Goal: Transaction & Acquisition: Purchase product/service

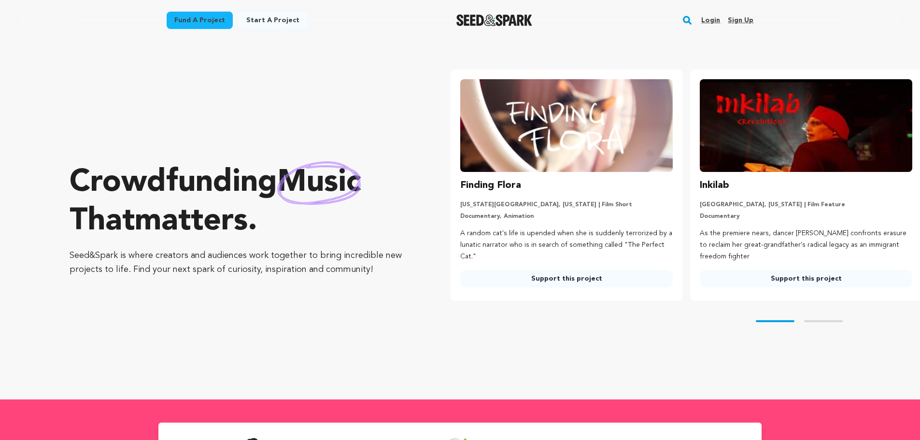
click at [714, 17] on link "Login" at bounding box center [710, 20] width 19 height 15
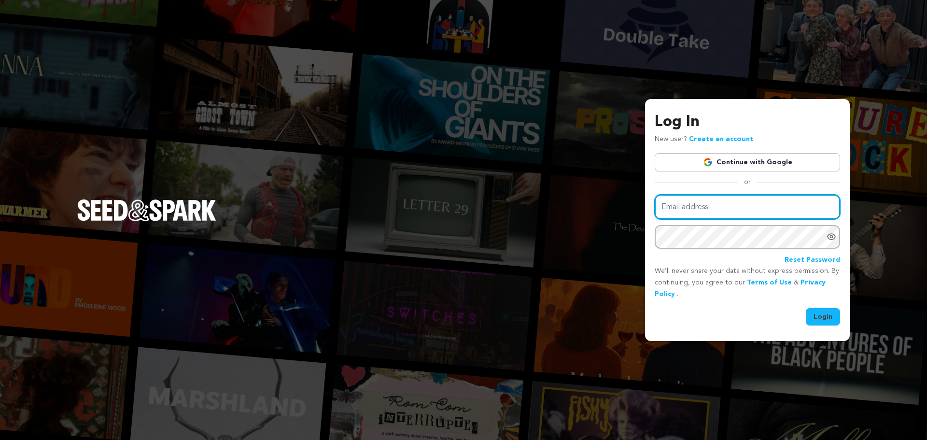
type input "edgar05_0913@hotmail.com"
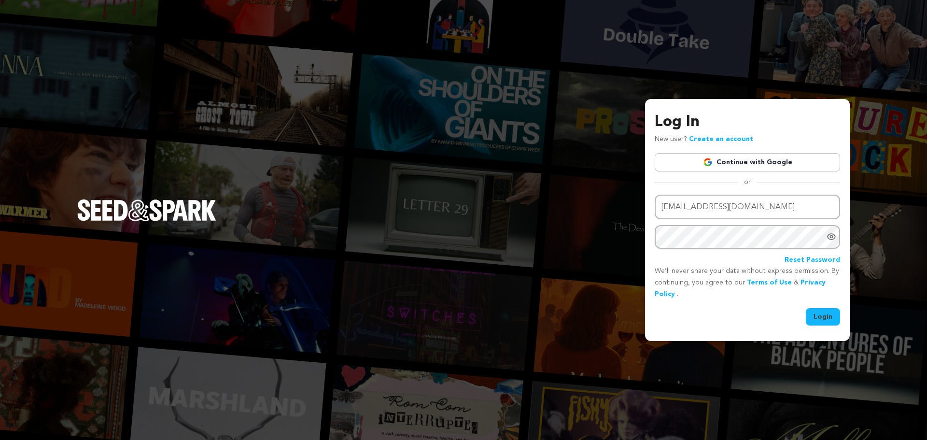
click at [820, 315] on button "Login" at bounding box center [823, 316] width 34 height 17
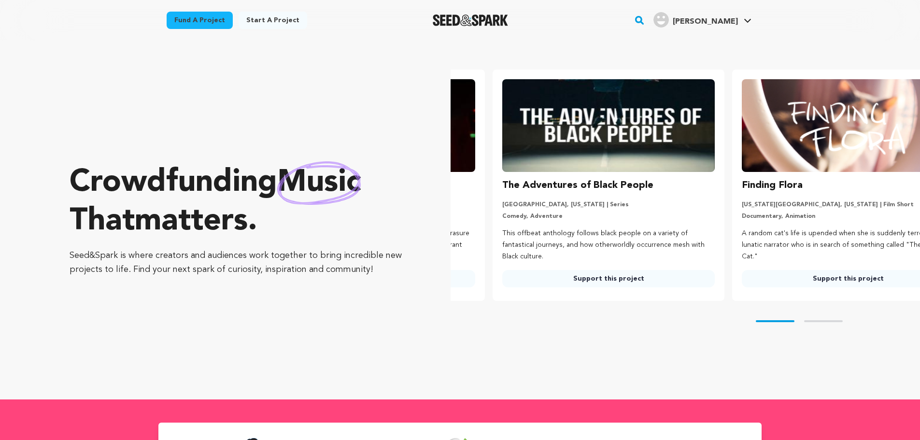
scroll to position [0, 92]
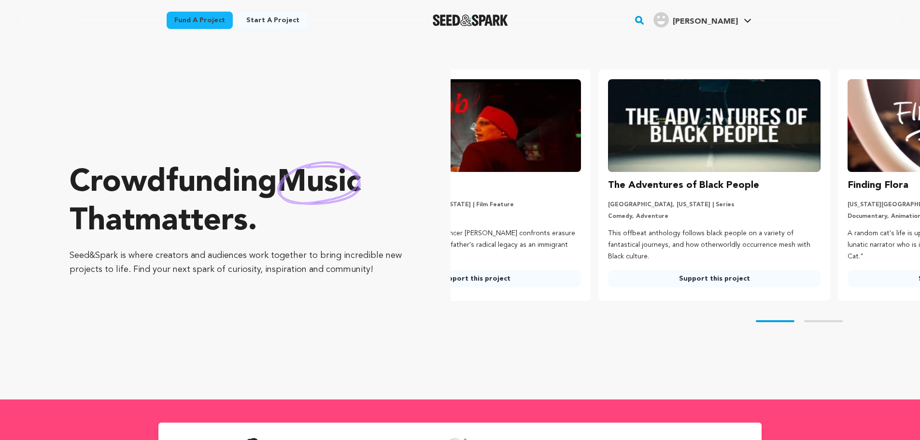
click at [206, 24] on link "Fund a project" at bounding box center [200, 20] width 66 height 17
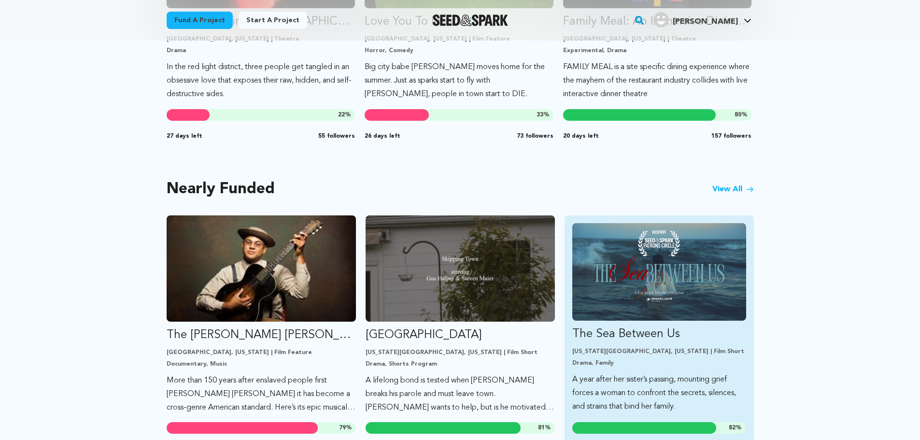
scroll to position [483, 0]
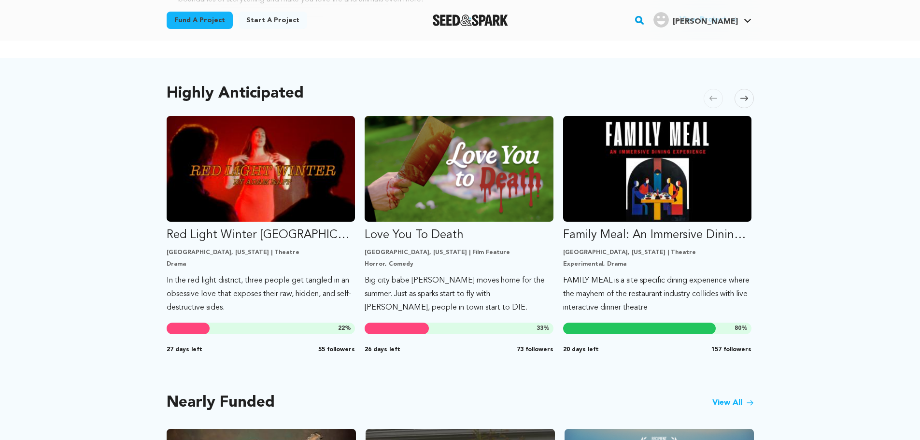
click at [728, 397] on link "View All" at bounding box center [733, 403] width 42 height 12
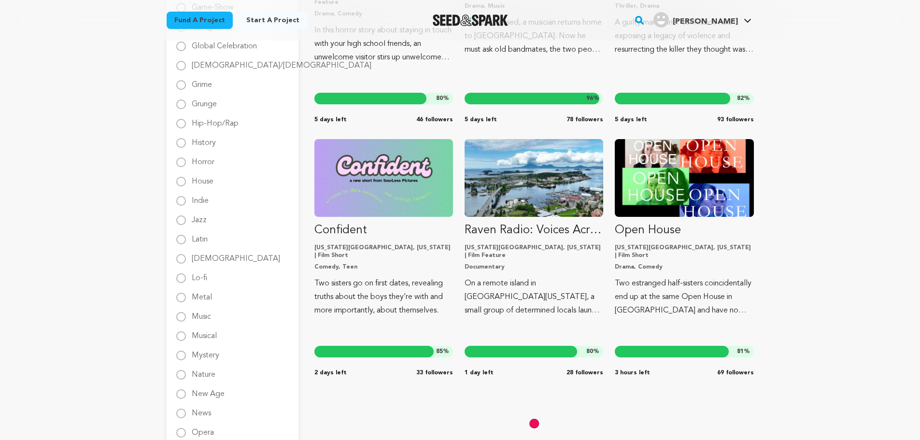
scroll to position [821, 0]
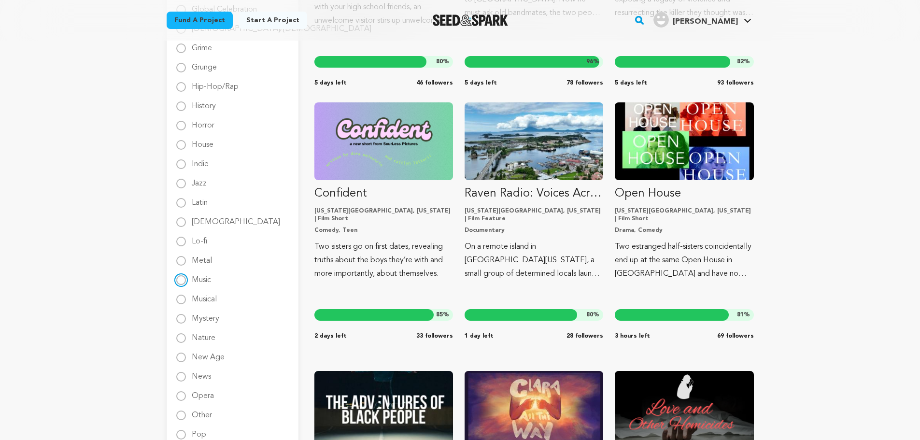
click at [180, 281] on input "Music" at bounding box center [181, 280] width 10 height 10
radio input "true"
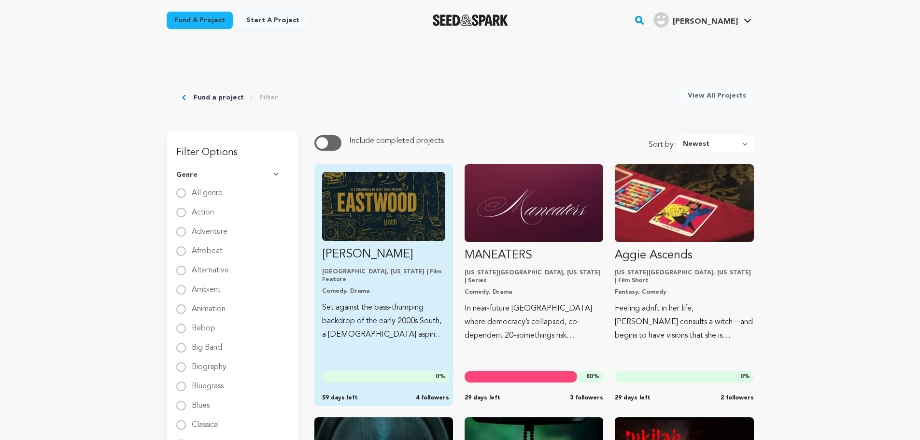
click at [352, 193] on img "Fund EASTWOOD" at bounding box center [383, 206] width 123 height 69
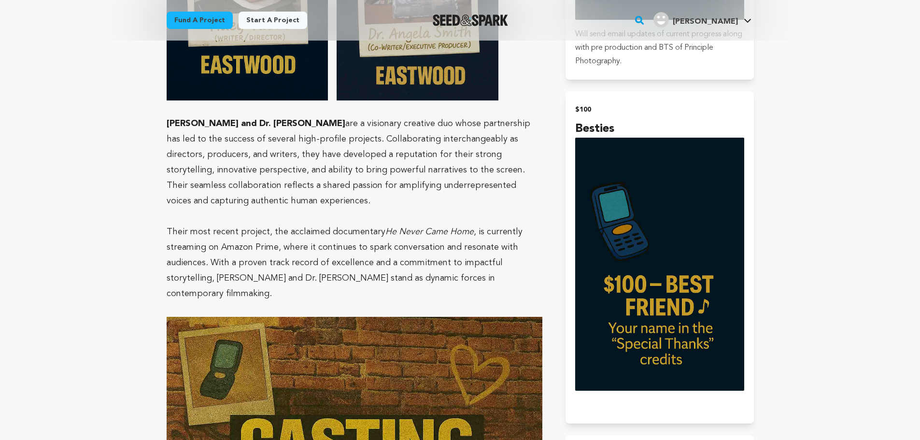
scroll to position [1689, 0]
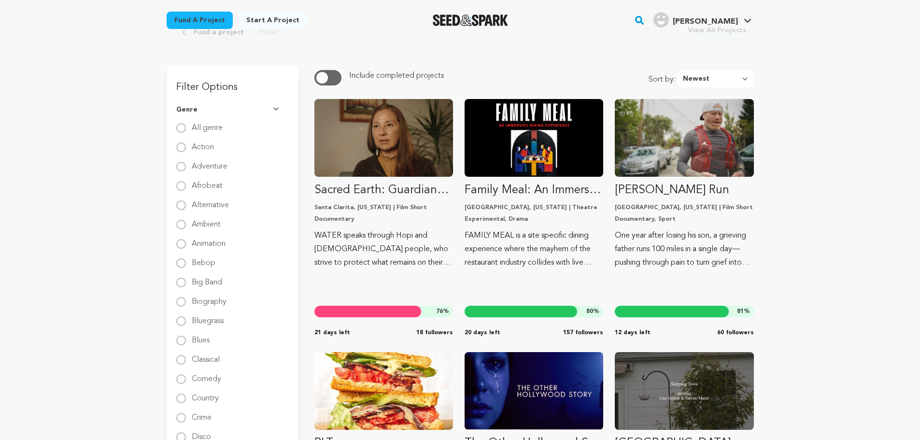
scroll to position [48, 0]
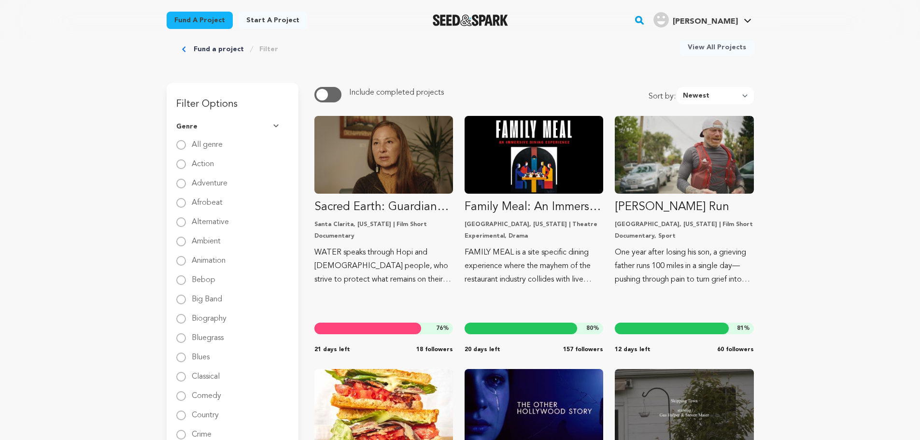
click at [207, 261] on label "Animation" at bounding box center [209, 256] width 34 height 15
click at [186, 261] on input "Animation" at bounding box center [181, 261] width 10 height 10
radio input "true"
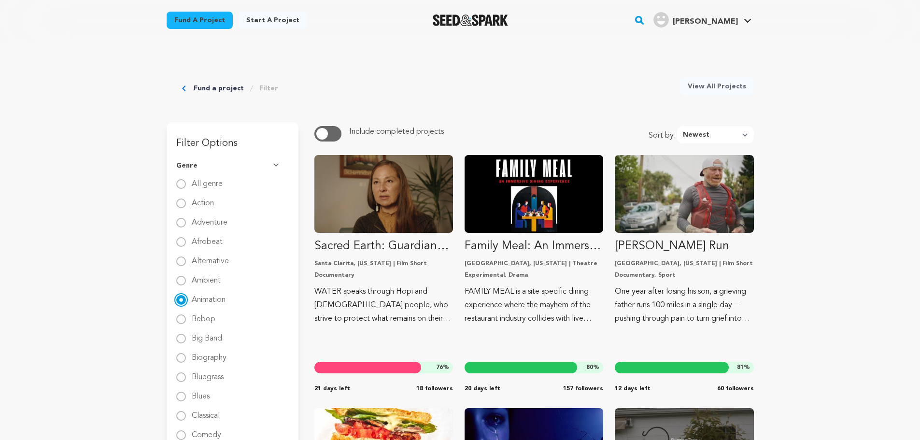
scroll to position [0, 0]
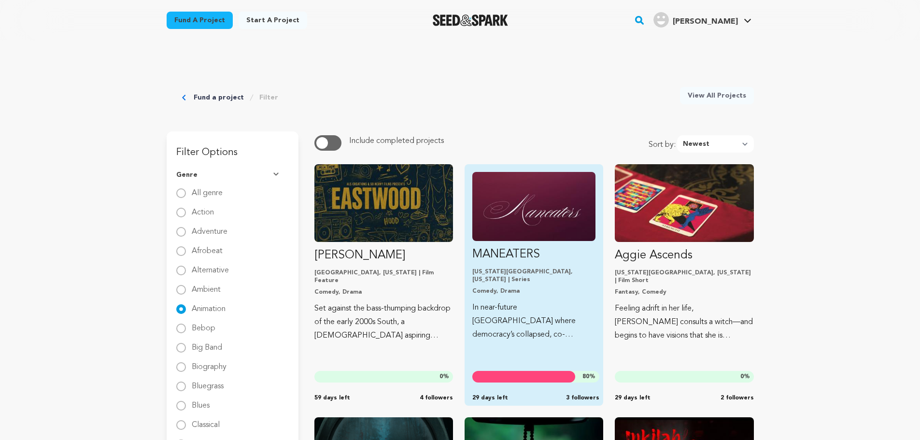
click at [545, 209] on img "Fund MANEATERS" at bounding box center [533, 206] width 123 height 69
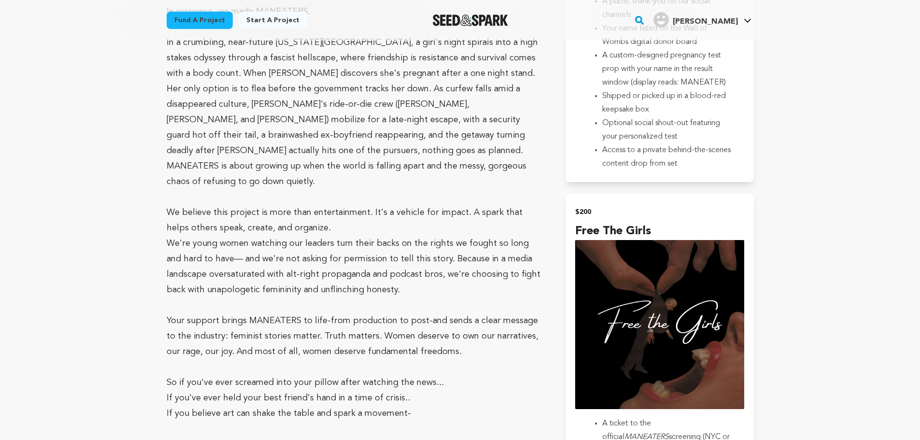
scroll to position [2510, 0]
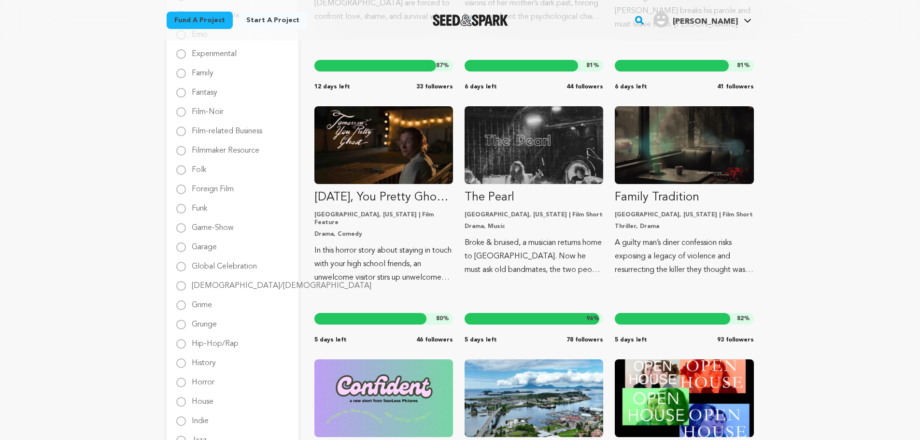
scroll to position [579, 0]
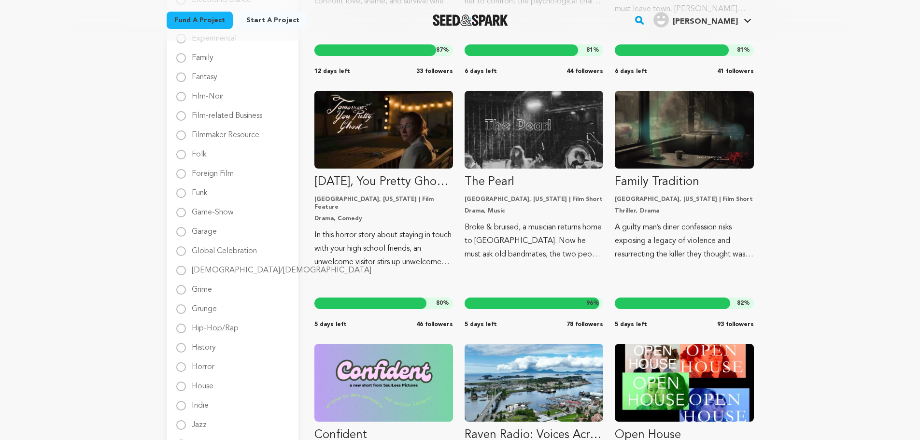
click at [201, 213] on label "Game-Show" at bounding box center [213, 208] width 42 height 15
click at [186, 213] on input "Game-Show" at bounding box center [181, 213] width 10 height 10
radio input "true"
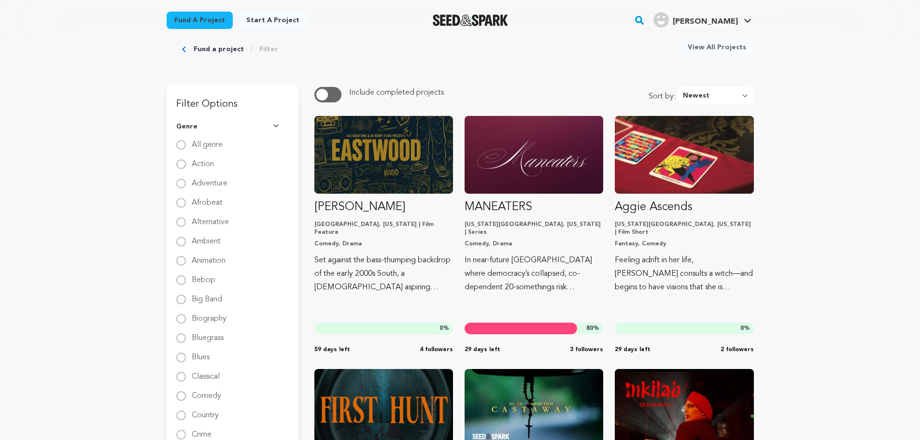
scroll to position [0, 0]
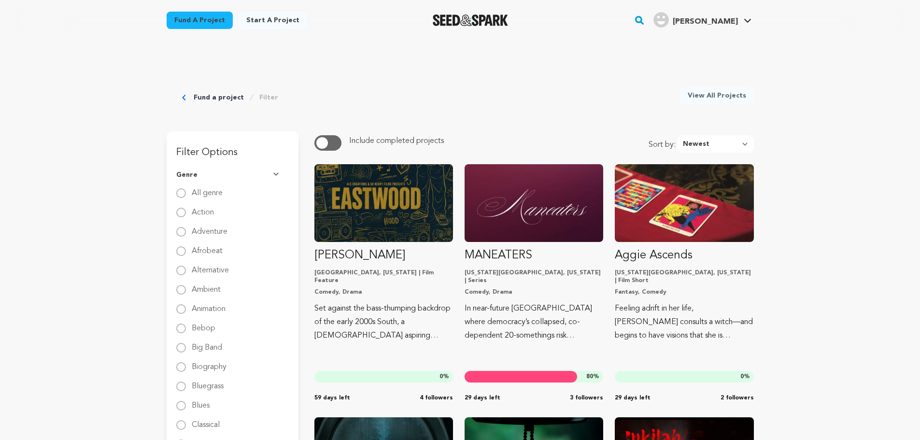
click at [714, 97] on link "View All Projects" at bounding box center [717, 95] width 74 height 17
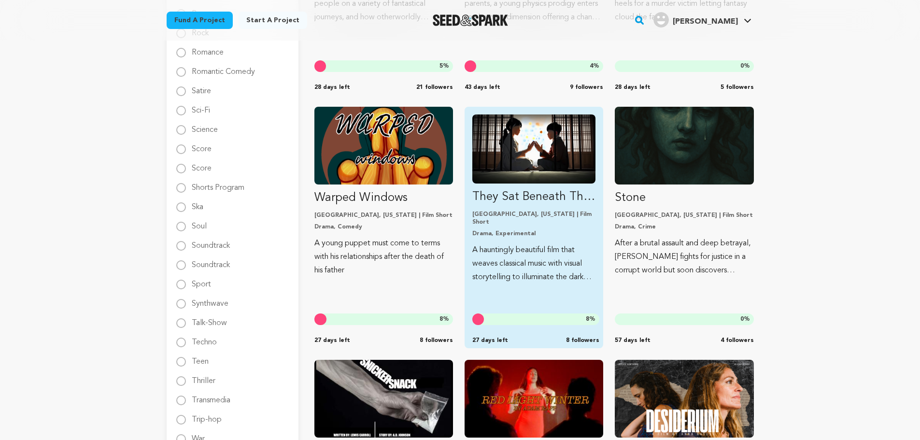
scroll to position [1352, 0]
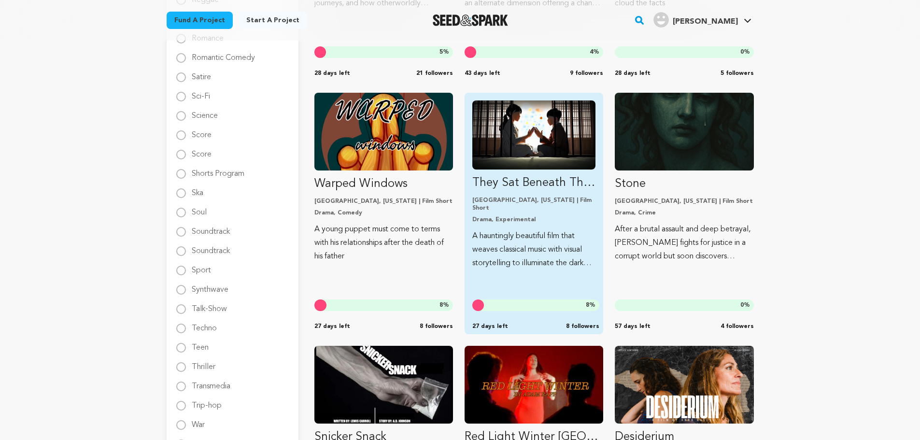
click at [515, 138] on img "Fund They Sat Beneath The Sleeping Moon" at bounding box center [533, 134] width 123 height 69
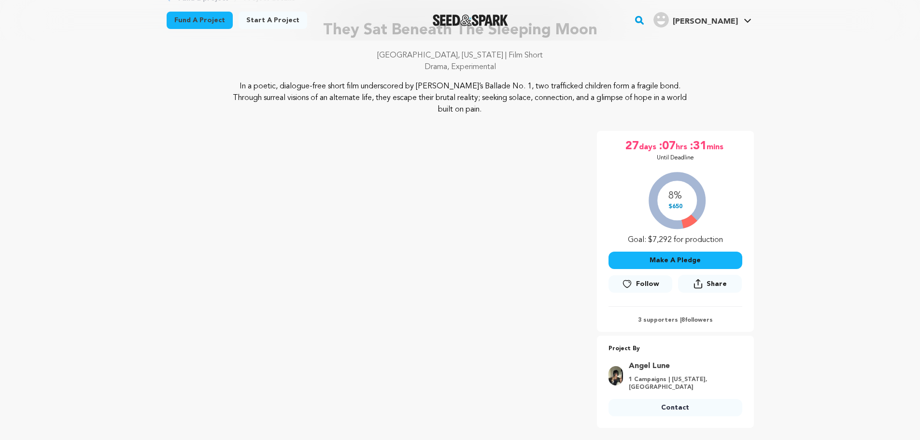
scroll to position [60, 0]
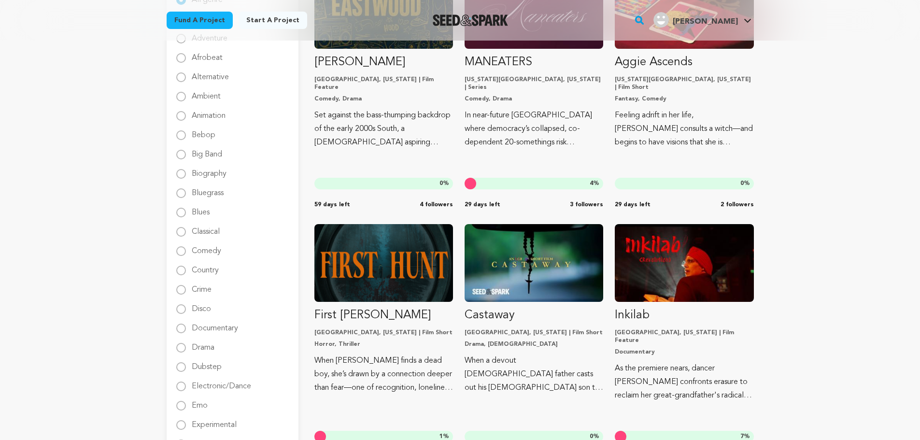
scroll to position [290, 0]
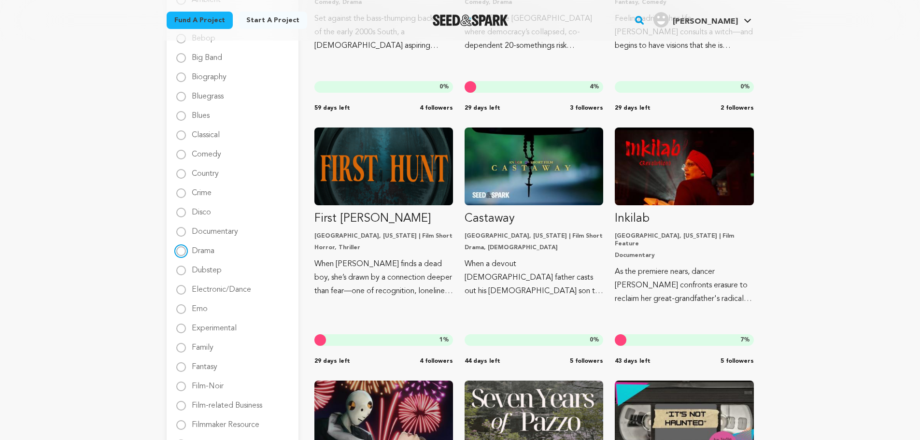
click at [184, 249] on input "Drama" at bounding box center [181, 251] width 10 height 10
radio input "true"
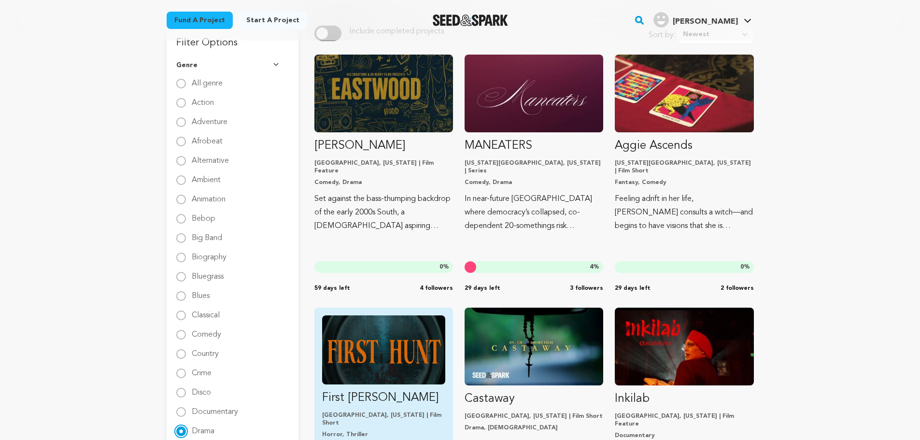
scroll to position [12, 0]
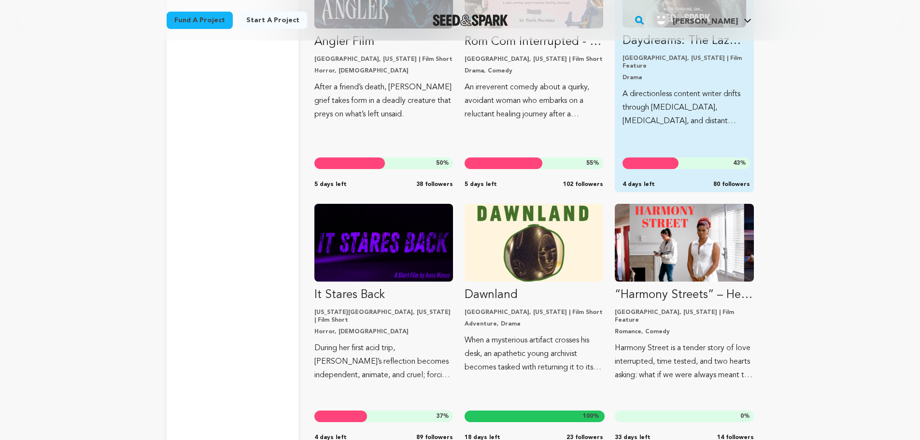
scroll to position [13164, 0]
